Goal: Transaction & Acquisition: Purchase product/service

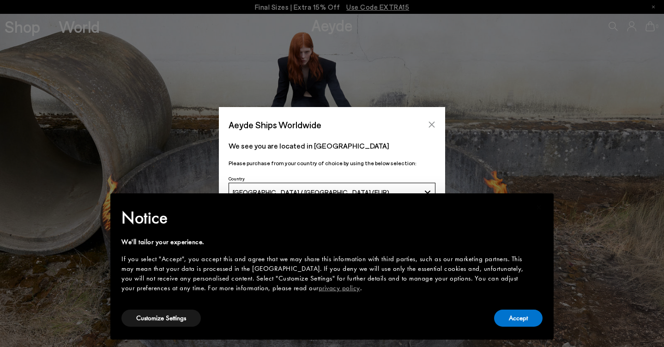
click at [433, 121] on icon "Close" at bounding box center [431, 124] width 7 height 7
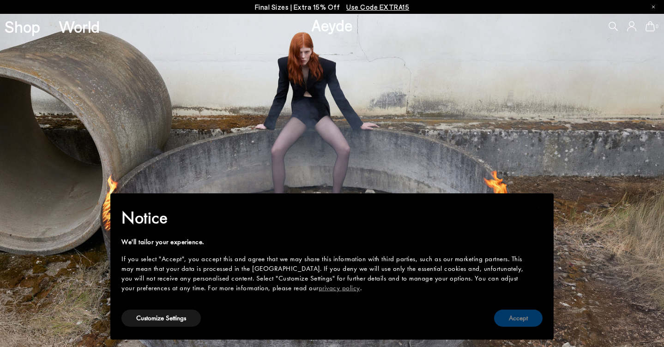
click at [517, 325] on button "Accept" at bounding box center [518, 318] width 48 height 17
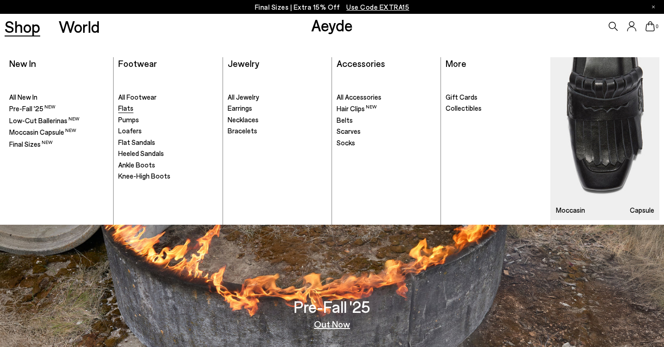
click at [132, 108] on span "Flats" at bounding box center [125, 108] width 15 height 8
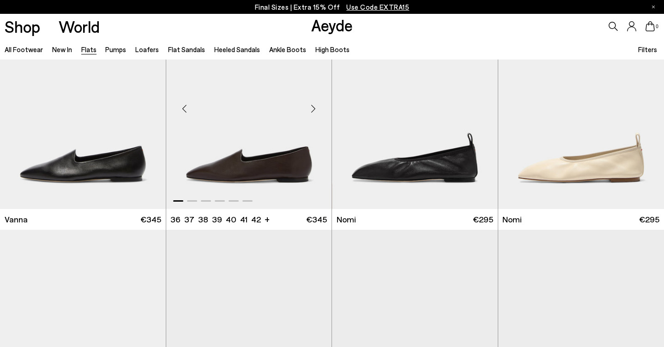
scroll to position [283, 0]
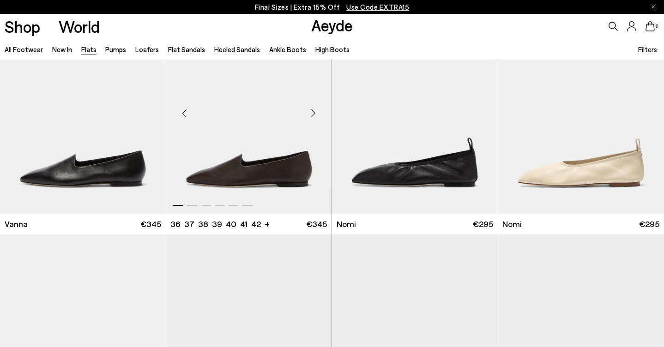
click at [316, 114] on div "Next slide" at bounding box center [313, 113] width 28 height 28
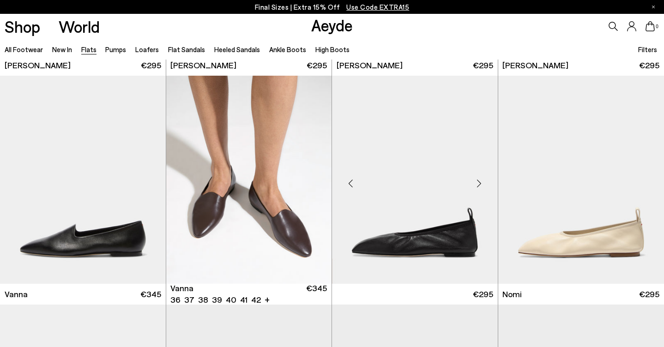
scroll to position [198, 0]
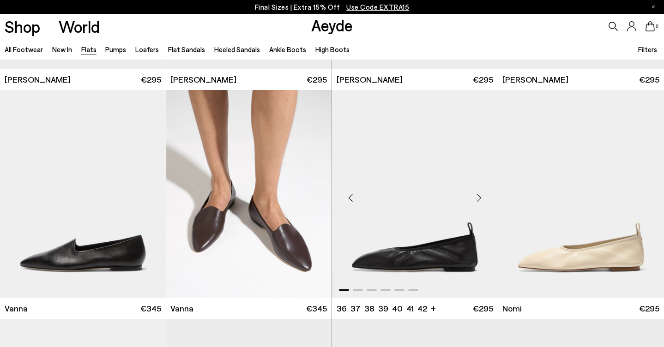
click at [477, 203] on div "Next slide" at bounding box center [479, 198] width 28 height 28
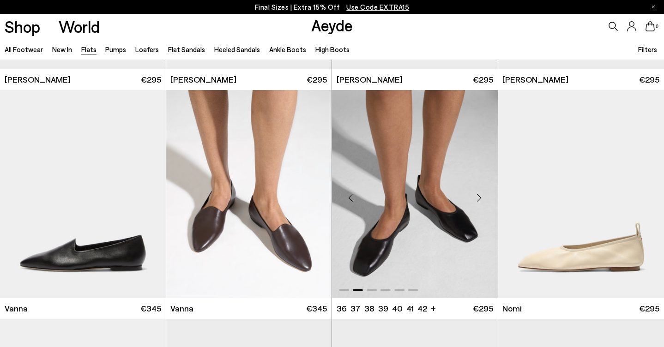
click at [477, 203] on div "Next slide" at bounding box center [479, 198] width 28 height 28
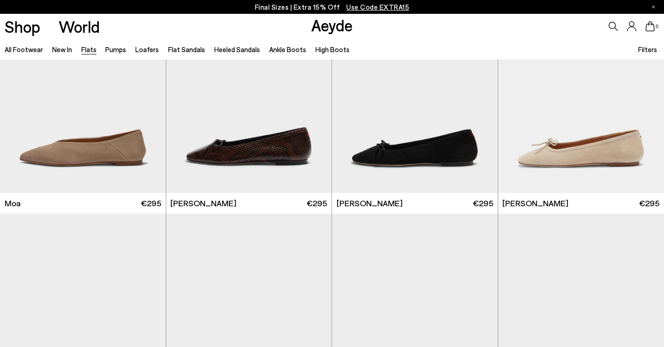
scroll to position [1677, 0]
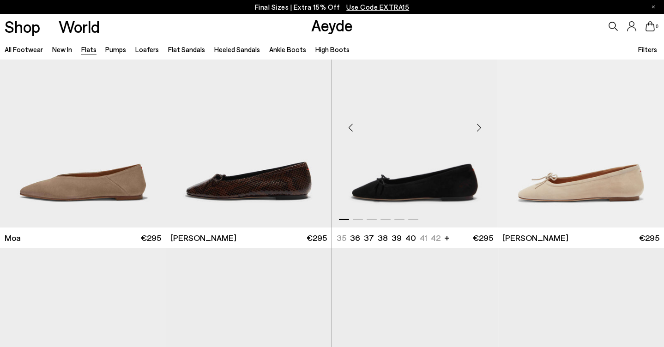
scroll to position [1631, 0]
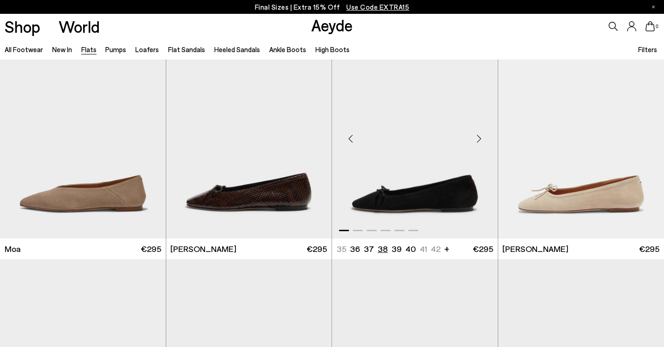
click at [382, 247] on li "38" at bounding box center [383, 249] width 10 height 12
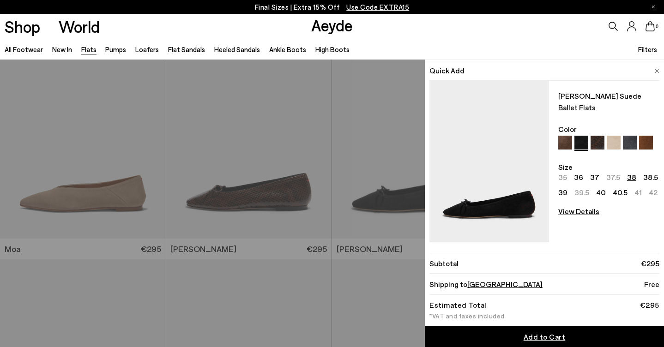
click at [428, 31] on div "Shop World Aeyde 0" at bounding box center [332, 26] width 664 height 25
click at [315, 49] on link "High Boots" at bounding box center [332, 49] width 34 height 8
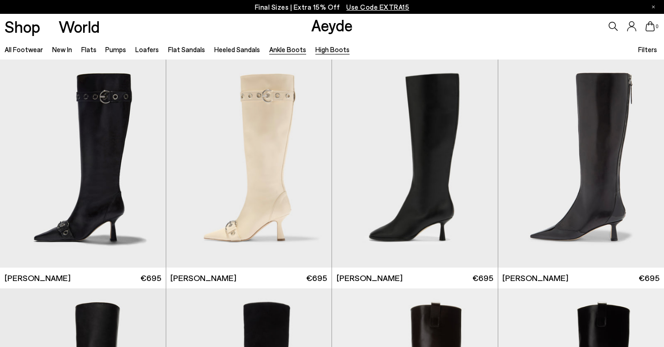
click at [288, 49] on link "Ankle Boots" at bounding box center [287, 49] width 37 height 8
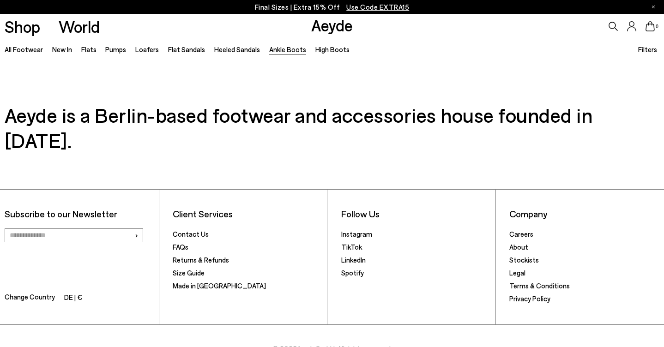
scroll to position [2070, 0]
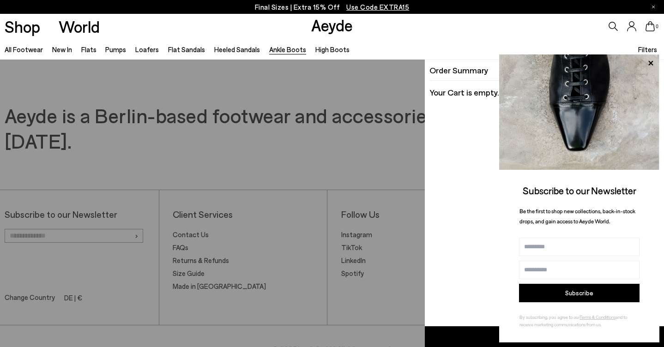
click at [654, 26] on icon at bounding box center [649, 26] width 9 height 10
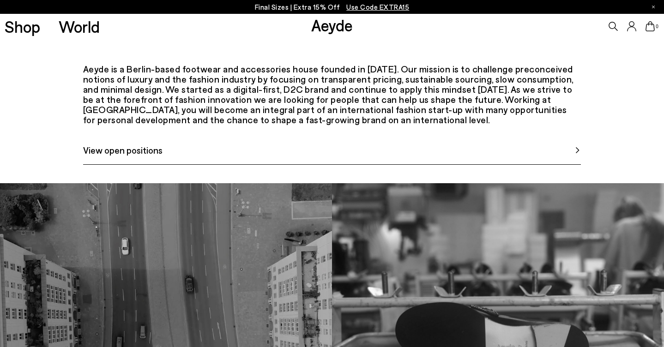
scroll to position [554, 0]
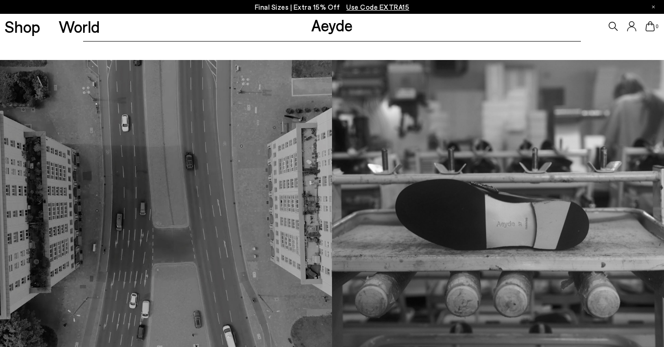
click at [141, 34] on span "View open positions" at bounding box center [122, 27] width 79 height 14
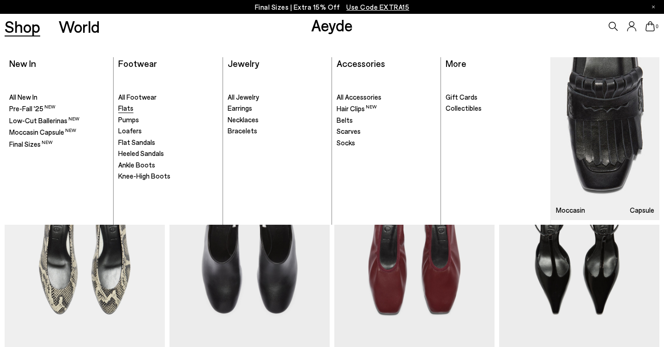
click at [123, 109] on span "Flats" at bounding box center [125, 108] width 15 height 8
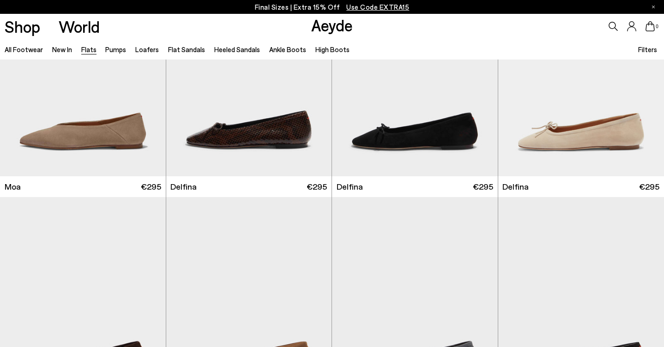
scroll to position [1689, 0]
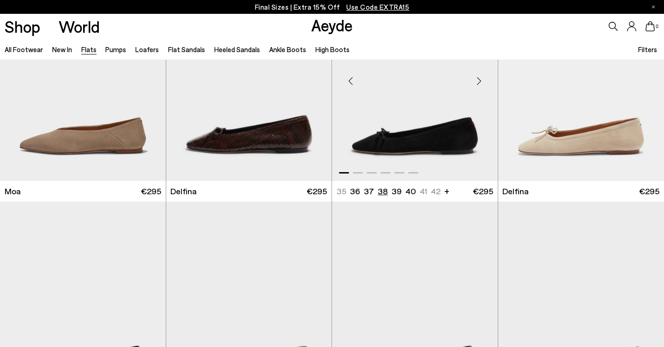
click at [385, 189] on li "38" at bounding box center [383, 192] width 10 height 12
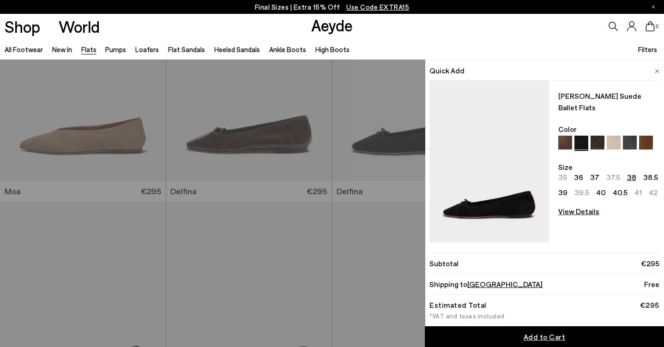
click at [512, 334] on link "Add to Cart" at bounding box center [544, 336] width 239 height 21
